Goal: Transaction & Acquisition: Purchase product/service

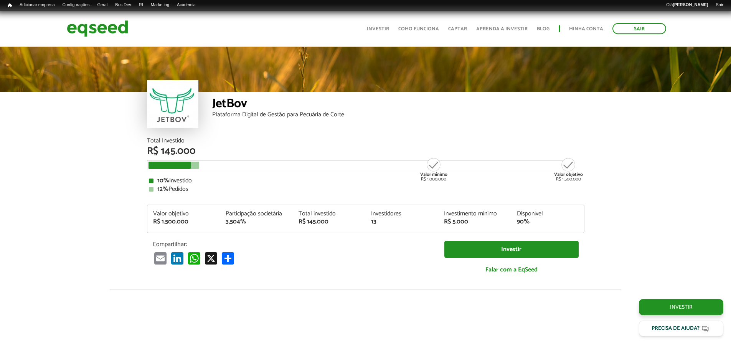
scroll to position [884, 0]
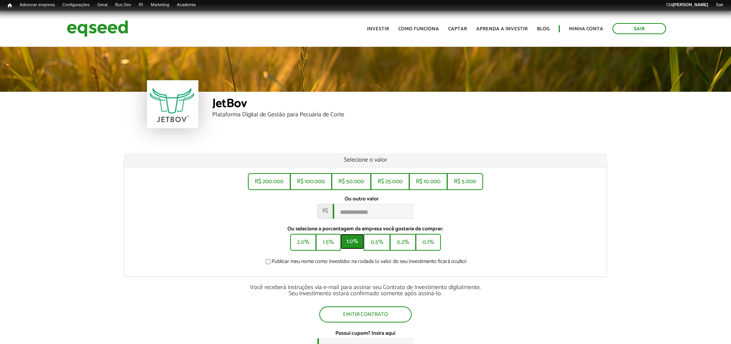
click at [358, 248] on button "1.0%" at bounding box center [352, 241] width 24 height 15
click at [386, 249] on button "0.5%" at bounding box center [377, 241] width 25 height 15
click at [408, 245] on button "0.2%" at bounding box center [403, 241] width 25 height 15
click at [336, 249] on button "1.5%" at bounding box center [327, 241] width 23 height 15
type input "*******"
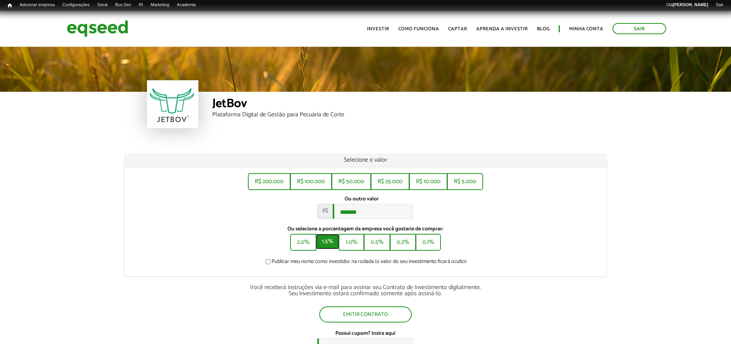
click at [331, 247] on button "1.5%" at bounding box center [327, 241] width 23 height 15
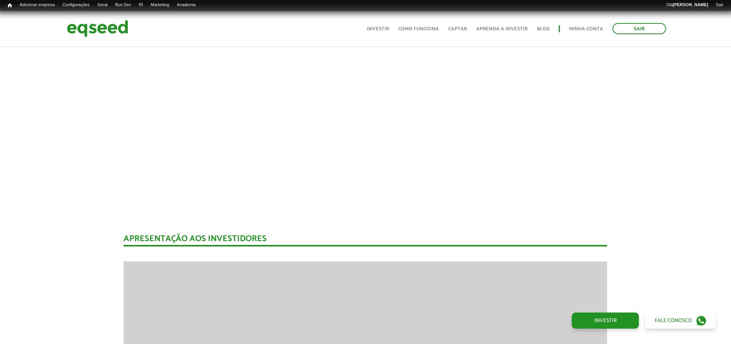
scroll to position [846, 0]
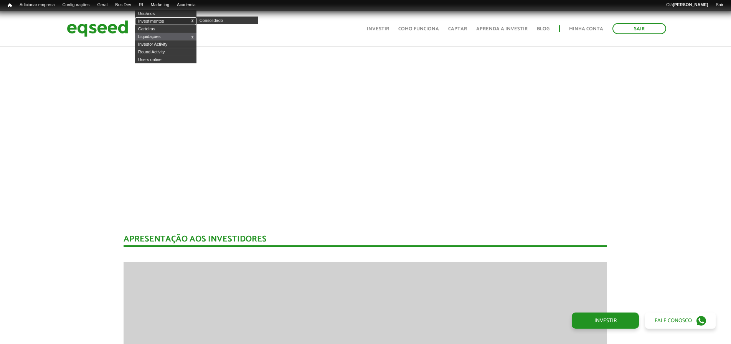
click at [158, 20] on link "Investimentos" at bounding box center [165, 21] width 61 height 8
